Goal: Find specific page/section

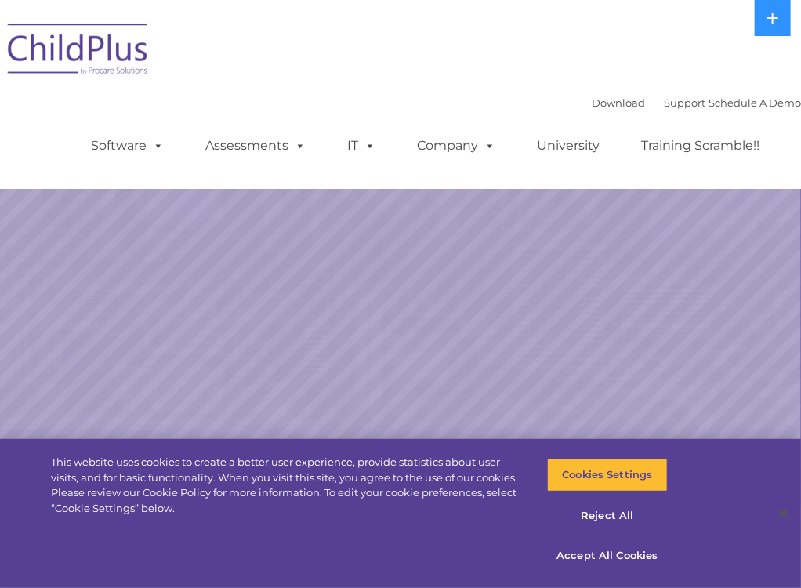
select select "MEDIUM"
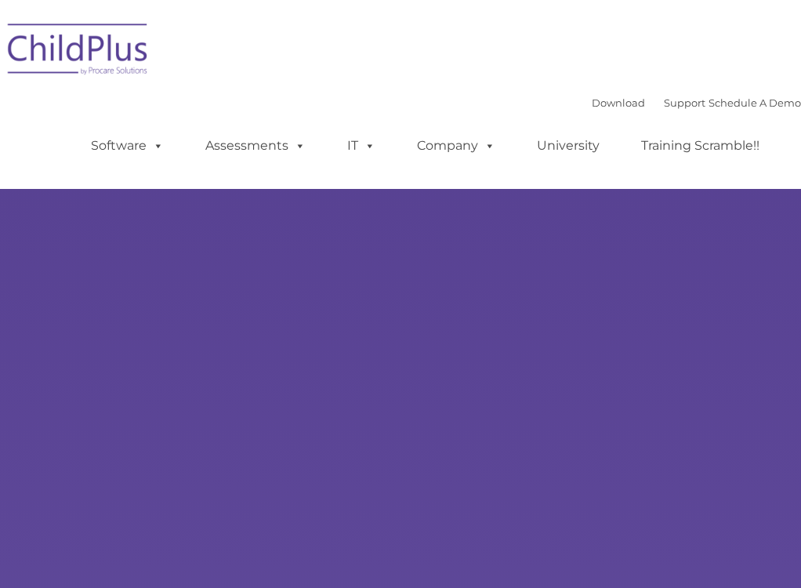
select select "MEDIUM"
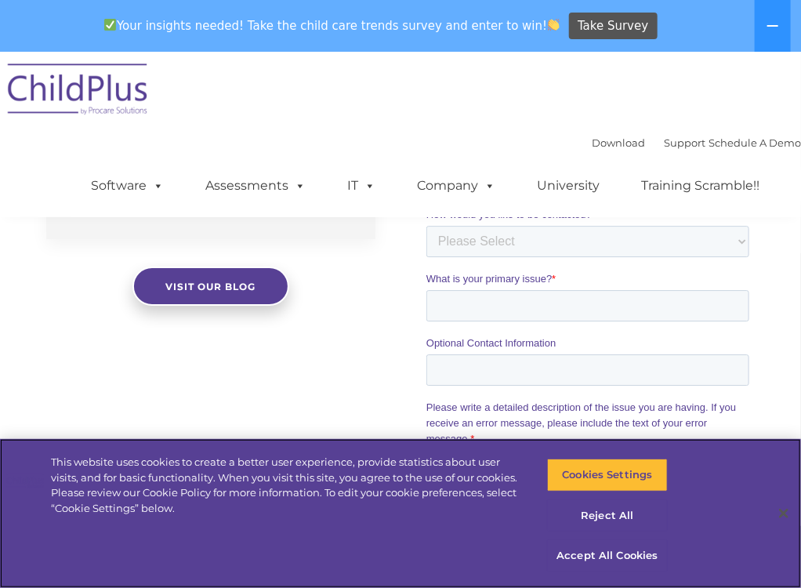
scroll to position [1505, 0]
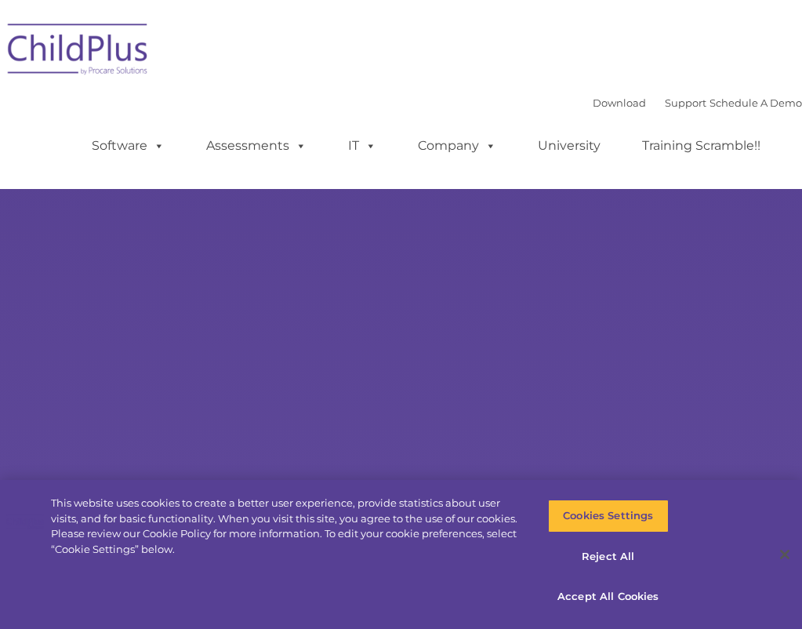
type input ""
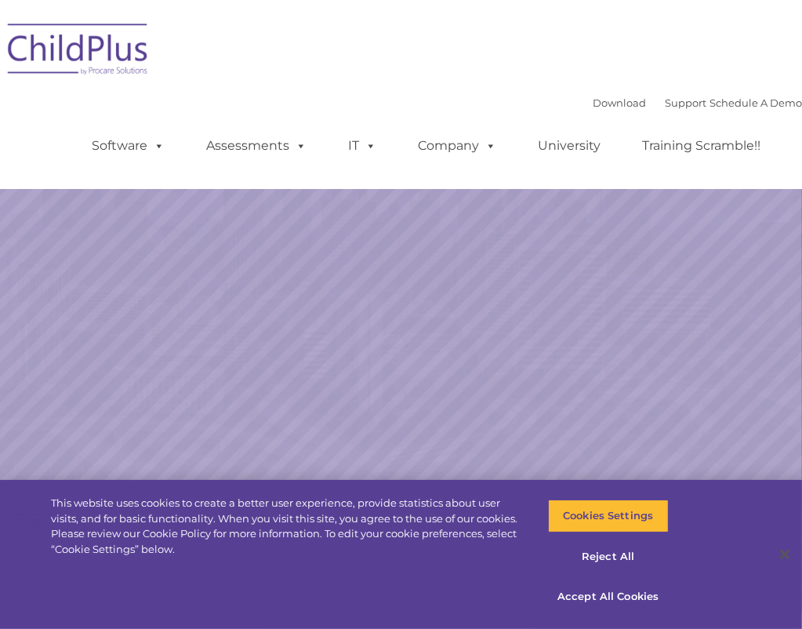
select select "MEDIUM"
